Goal: Task Accomplishment & Management: Use online tool/utility

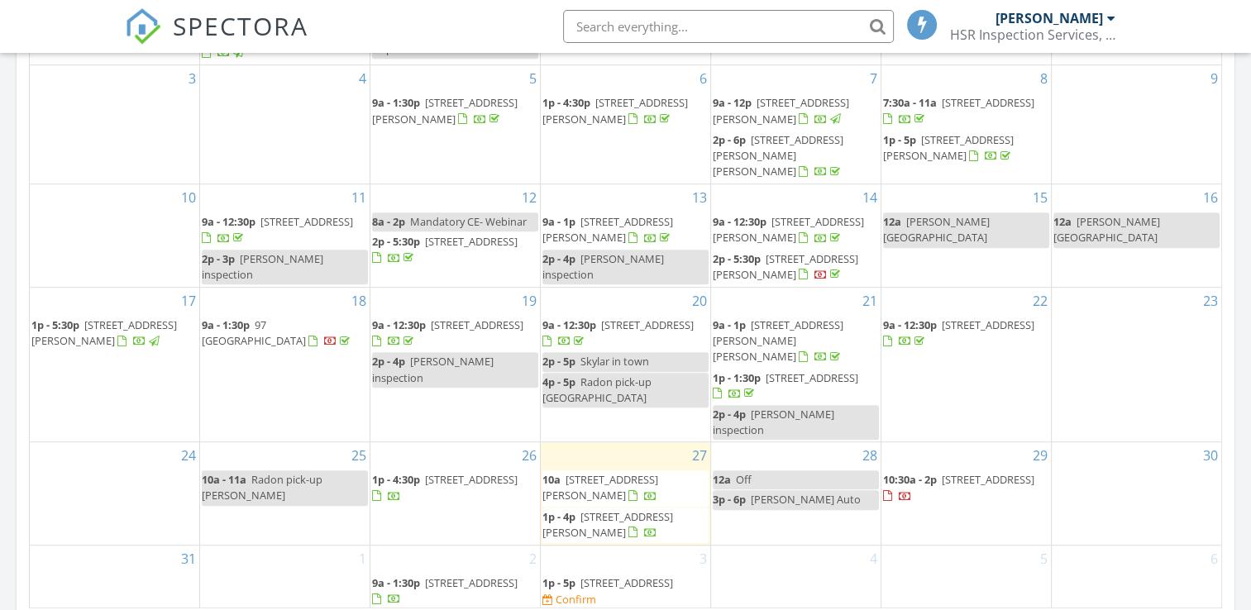
scroll to position [1240, 0]
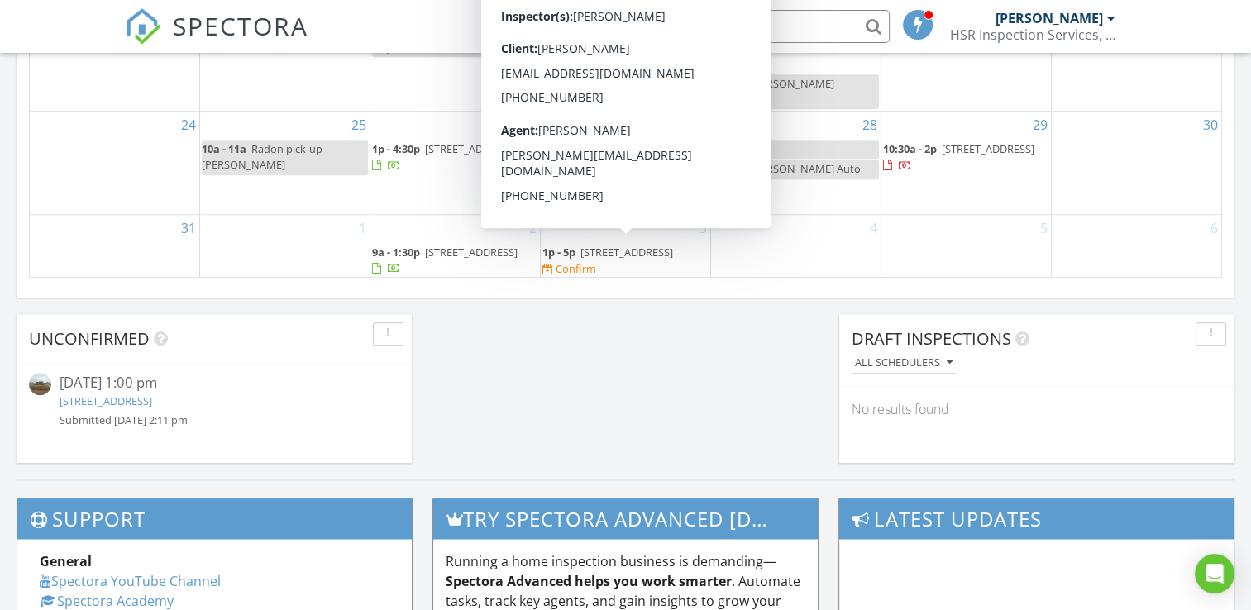
click at [615, 251] on span "[STREET_ADDRESS]" at bounding box center [626, 252] width 93 height 15
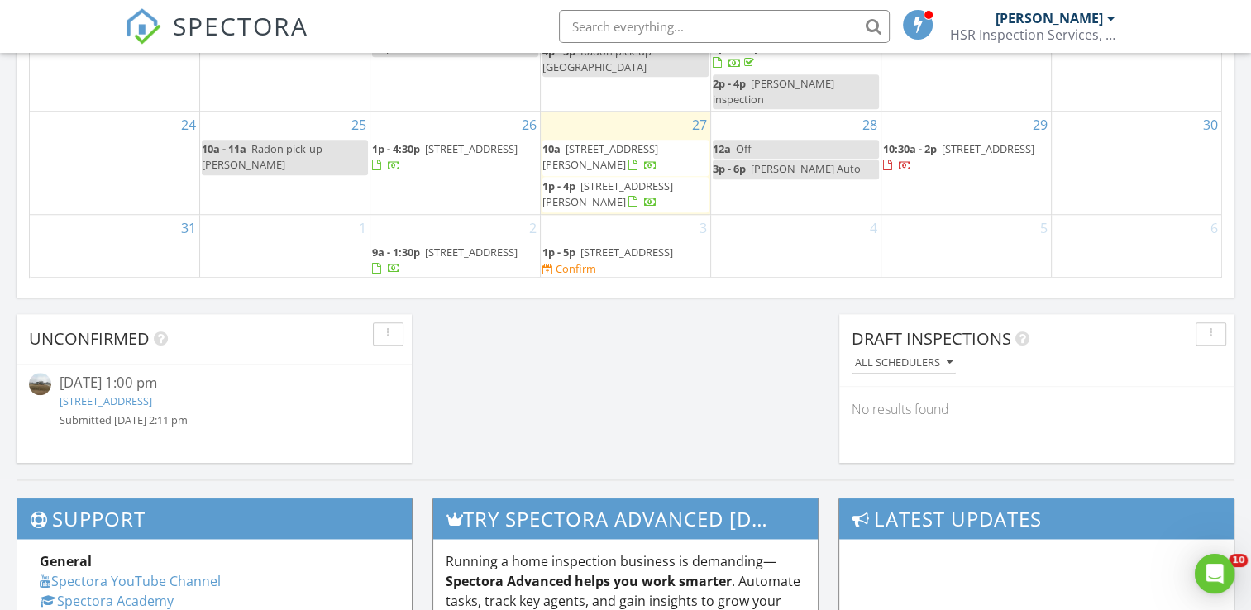
scroll to position [0, 0]
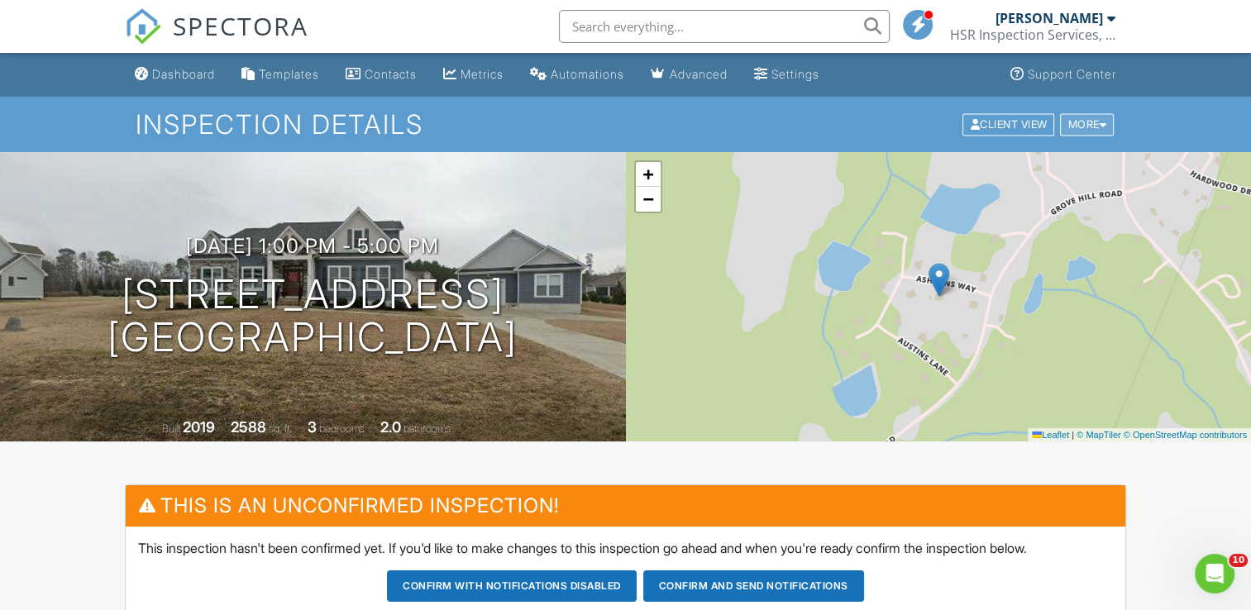
click at [1085, 124] on div "More" at bounding box center [1087, 124] width 54 height 22
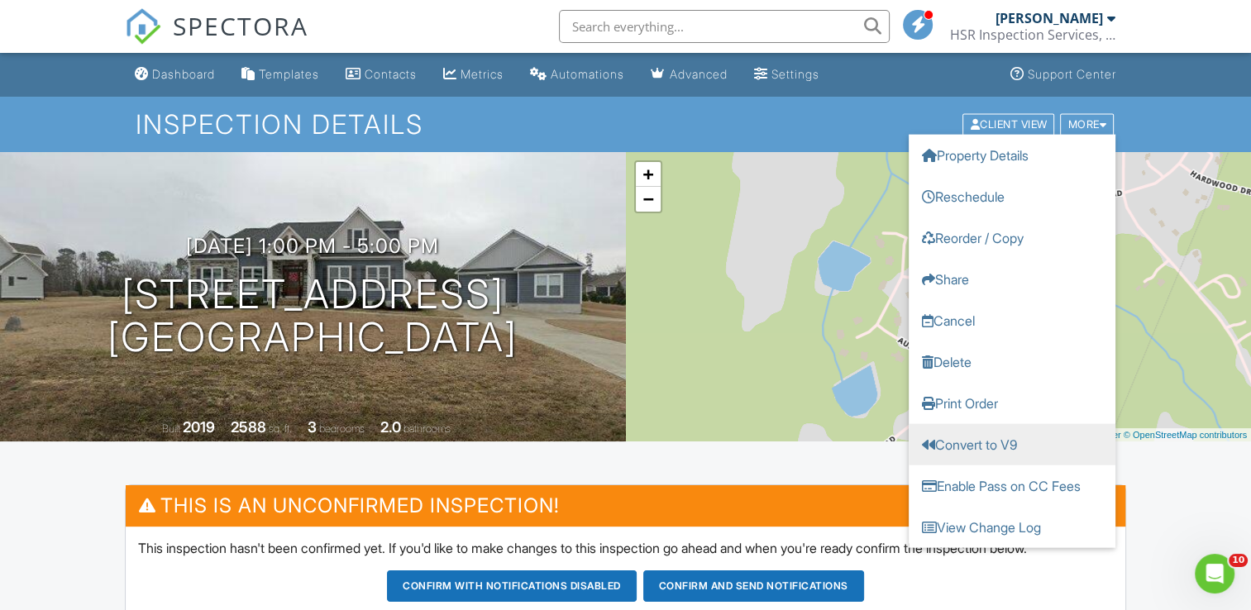
click at [981, 439] on link "Convert to V9" at bounding box center [1012, 443] width 207 height 41
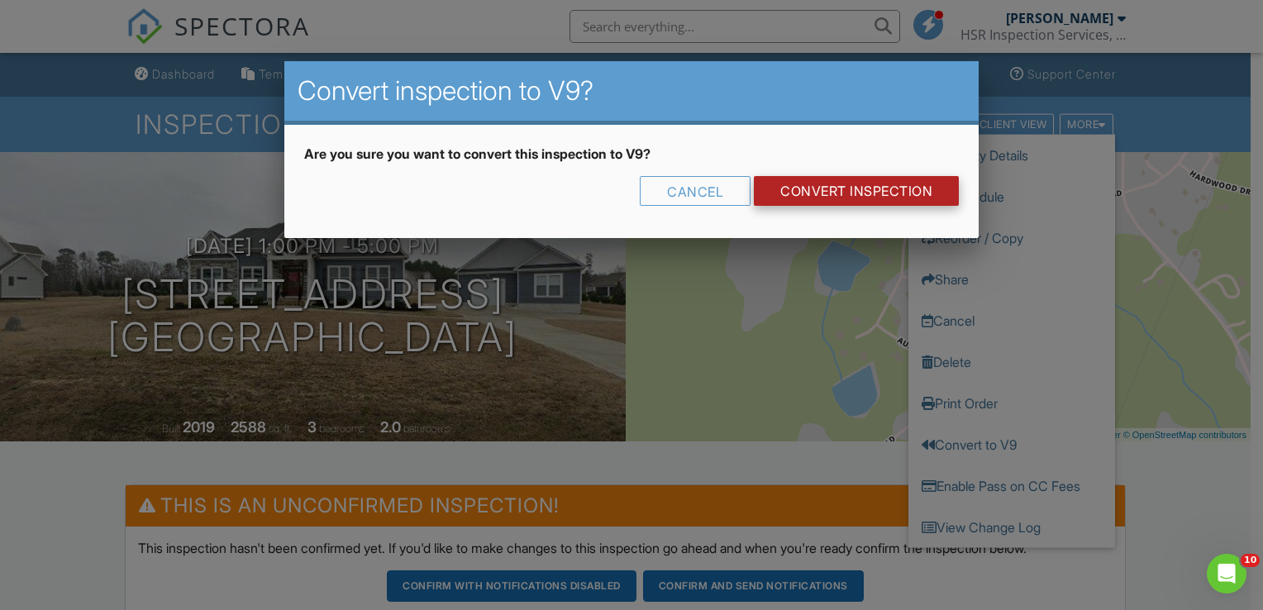
click at [797, 187] on link "CONVERT INSPECTION" at bounding box center [856, 191] width 205 height 30
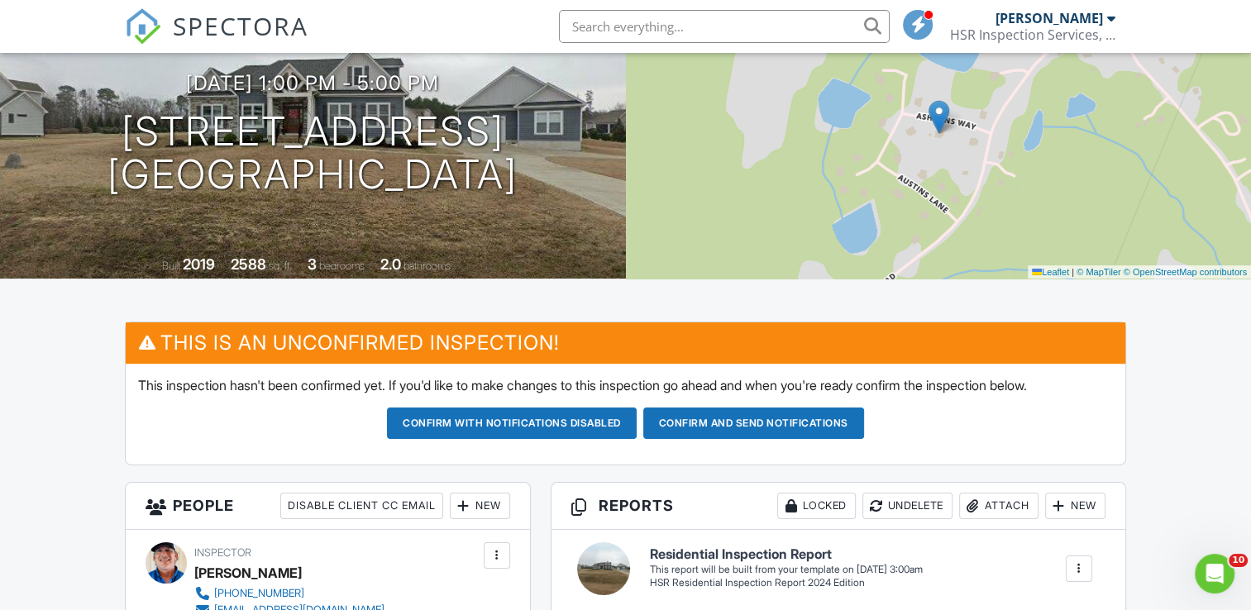
scroll to position [165, 0]
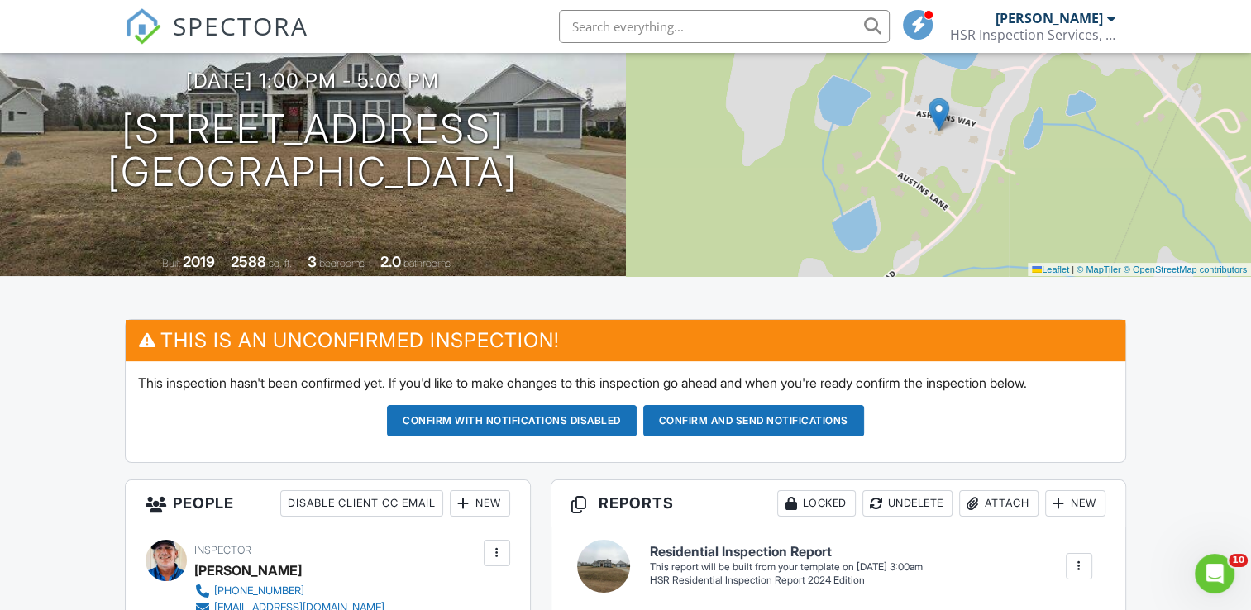
click at [637, 418] on button "Confirm and send notifications" at bounding box center [512, 420] width 250 height 31
